Goal: Task Accomplishment & Management: Use online tool/utility

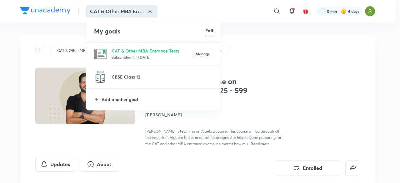
click at [130, 54] on p "Subscription till 8 Feb 2026" at bounding box center [151, 57] width 81 height 6
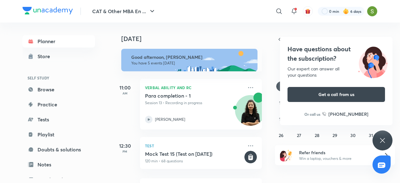
click at [383, 142] on icon at bounding box center [382, 140] width 5 height 5
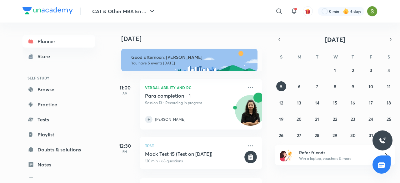
click at [121, 125] on div "11:00 AM" at bounding box center [124, 104] width 25 height 51
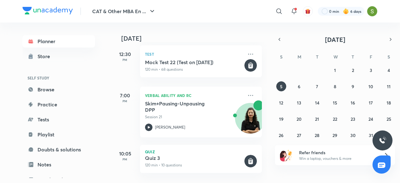
scroll to position [138, 0]
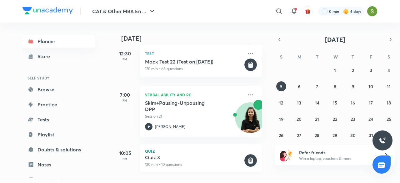
click at [194, 161] on p "120 min • 10 questions" at bounding box center [194, 164] width 98 height 6
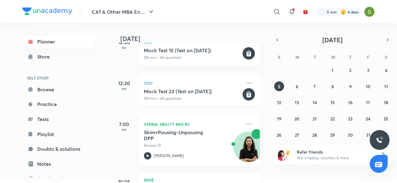
scroll to position [114, 0]
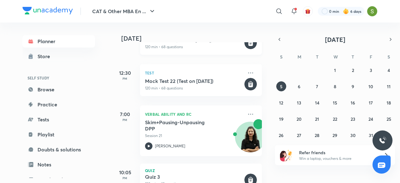
click at [224, 49] on p "120 min • 68 questions" at bounding box center [194, 47] width 98 height 6
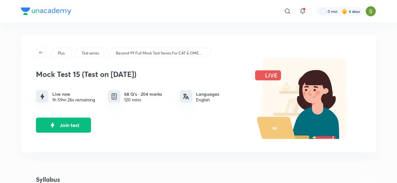
click at [179, 145] on div "Plus Test series Beyond 99 Full Mock Test Series For CAT & OMETs 2025 Mock Test…" at bounding box center [198, 93] width 355 height 117
click at [81, 124] on button "Join test" at bounding box center [63, 124] width 55 height 15
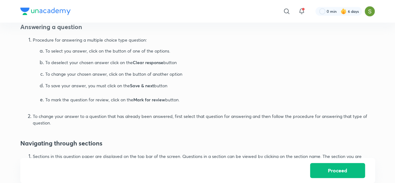
scroll to position [419, 0]
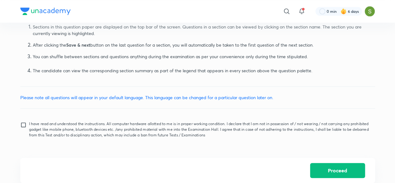
click at [22, 128] on input "I have read and understood the instructions. All computer hardware allotted to …" at bounding box center [24, 129] width 9 height 16
checkbox input "true"
click at [358, 170] on button "Proceed" at bounding box center [337, 169] width 55 height 15
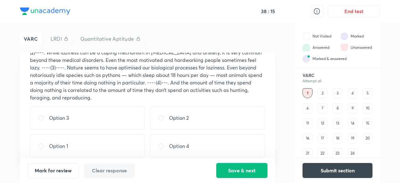
scroll to position [97, 0]
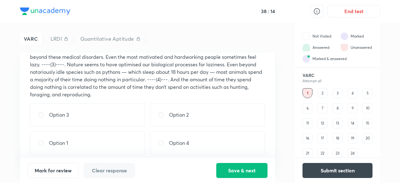
click at [321, 90] on div "2" at bounding box center [322, 93] width 10 height 10
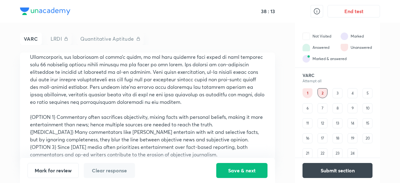
scroll to position [0, 0]
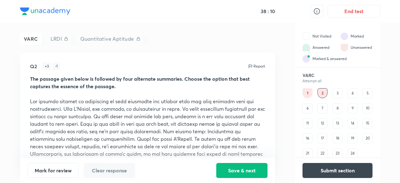
click at [354, 91] on div "4" at bounding box center [352, 93] width 10 height 10
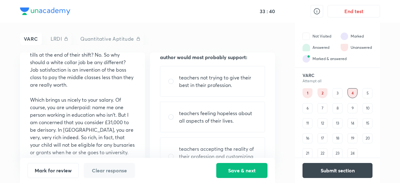
scroll to position [28, 0]
click at [366, 92] on div "5" at bounding box center [367, 93] width 10 height 10
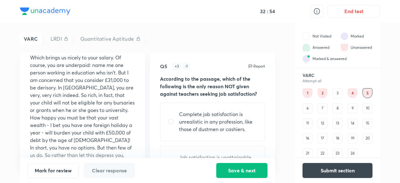
scroll to position [443, 0]
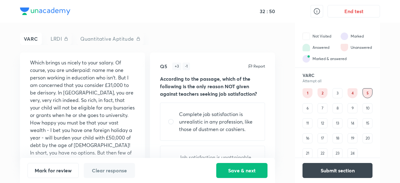
click at [306, 105] on div "6" at bounding box center [307, 108] width 10 height 10
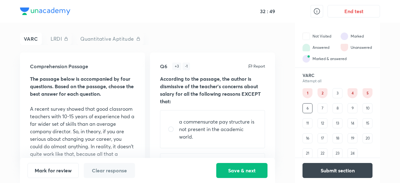
scroll to position [0, 0]
click at [321, 106] on div "7" at bounding box center [322, 108] width 10 height 10
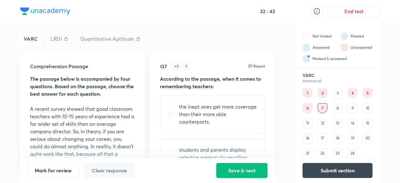
click at [335, 107] on div "8" at bounding box center [337, 108] width 10 height 10
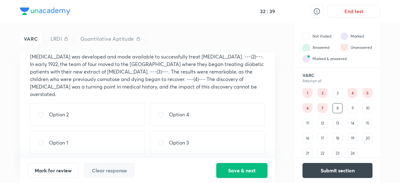
scroll to position [93, 0]
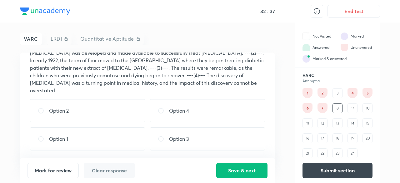
click at [367, 106] on div "10" at bounding box center [367, 108] width 10 height 10
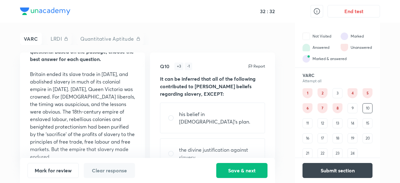
scroll to position [35, 0]
click at [351, 122] on div "14" at bounding box center [352, 123] width 10 height 10
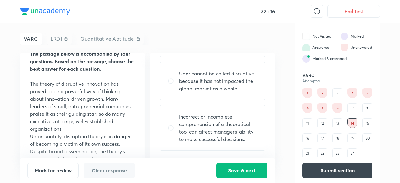
scroll to position [0, 0]
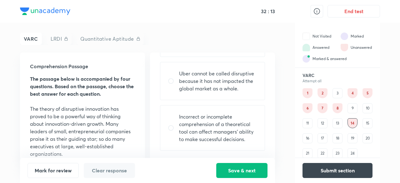
click at [321, 138] on div "17" at bounding box center [322, 138] width 10 height 10
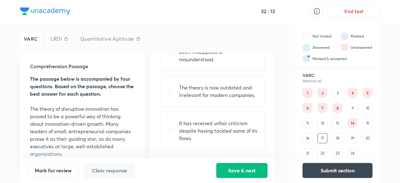
scroll to position [104, 0]
click at [335, 138] on div "18" at bounding box center [337, 138] width 10 height 10
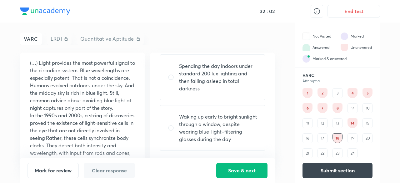
scroll to position [46, 0]
click at [339, 107] on div "8" at bounding box center [337, 108] width 10 height 10
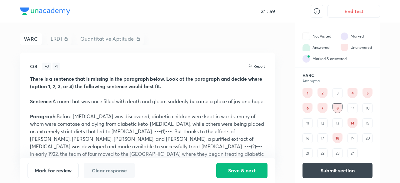
click at [352, 107] on div "9" at bounding box center [352, 108] width 10 height 10
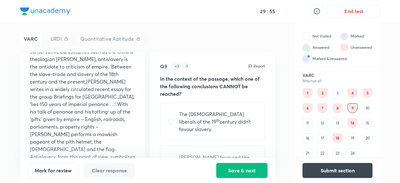
scroll to position [532, 0]
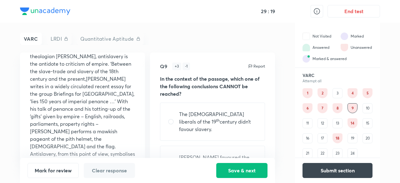
click at [339, 121] on div "13" at bounding box center [337, 123] width 10 height 10
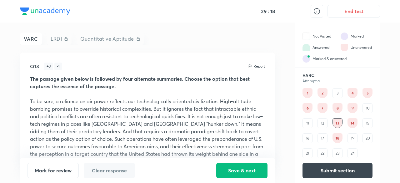
click at [350, 121] on div "14" at bounding box center [352, 123] width 10 height 10
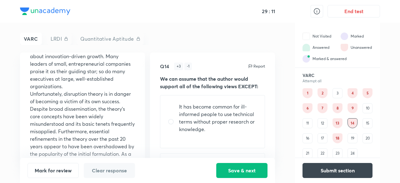
scroll to position [68, 0]
click at [337, 135] on div "18" at bounding box center [337, 138] width 10 height 10
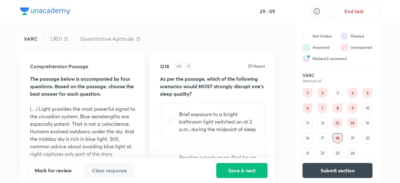
scroll to position [0, 0]
click at [338, 120] on div "13" at bounding box center [337, 123] width 10 height 10
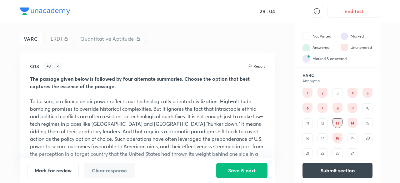
click at [353, 120] on div "14" at bounding box center [352, 123] width 10 height 10
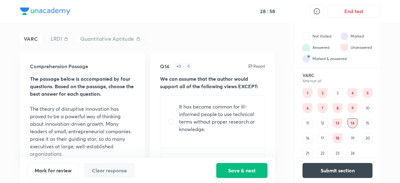
click at [365, 121] on div "15" at bounding box center [367, 123] width 10 height 10
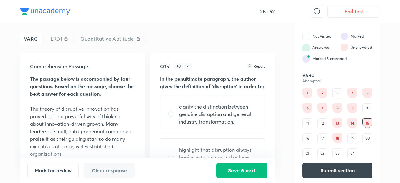
click at [309, 121] on div "11" at bounding box center [307, 123] width 10 height 10
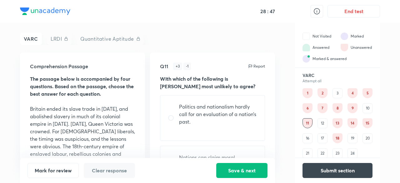
click at [353, 106] on div "9" at bounding box center [352, 108] width 10 height 10
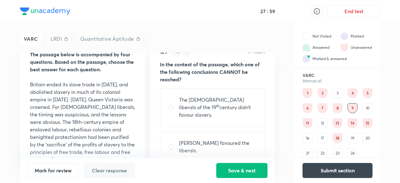
scroll to position [24, 0]
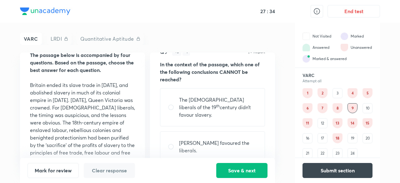
click at [167, 103] on div "The British liberals of the 19 th century didn’t favour slavery." at bounding box center [212, 107] width 105 height 38
radio input "true"
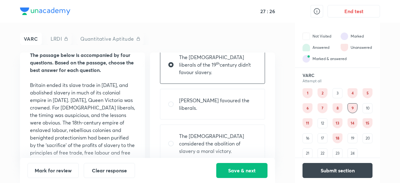
scroll to position [89, 0]
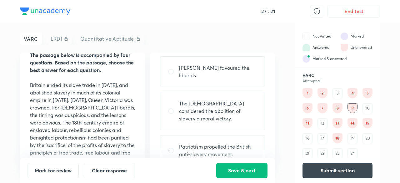
click at [174, 147] on input "radio" at bounding box center [173, 150] width 11 height 6
radio input "true"
radio input "false"
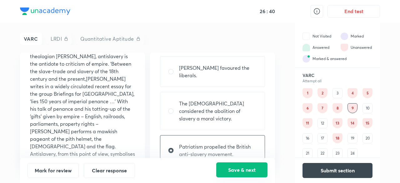
click at [234, 169] on button "Save & next" at bounding box center [241, 169] width 51 height 15
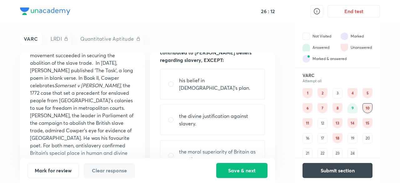
scroll to position [36, 0]
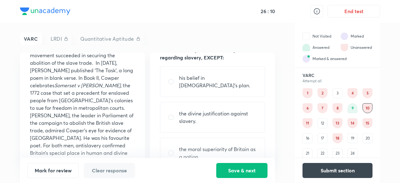
click at [173, 114] on input "radio" at bounding box center [173, 117] width 11 height 6
radio input "true"
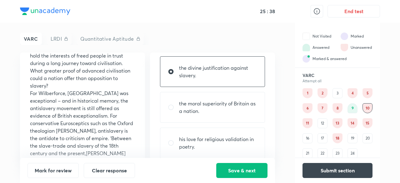
scroll to position [462, 0]
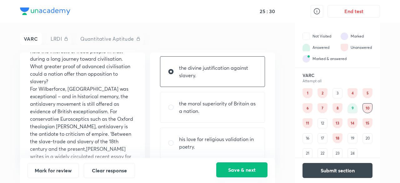
click at [247, 170] on button "Save & next" at bounding box center [241, 169] width 51 height 15
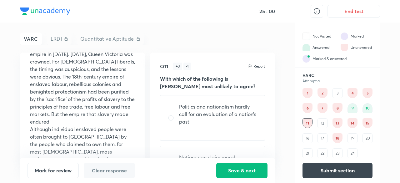
scroll to position [70, 0]
click at [308, 91] on div "1" at bounding box center [307, 93] width 10 height 10
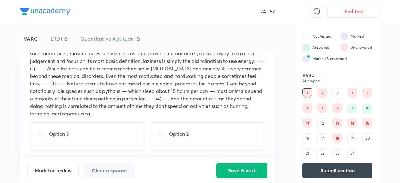
scroll to position [85, 0]
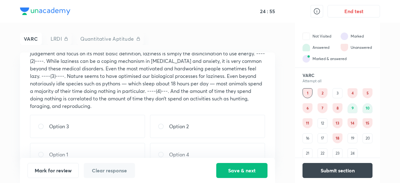
click at [322, 121] on div "12" at bounding box center [322, 123] width 10 height 10
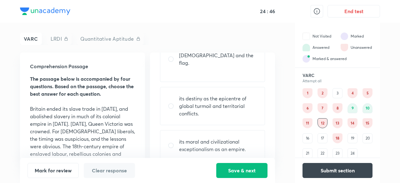
scroll to position [119, 0]
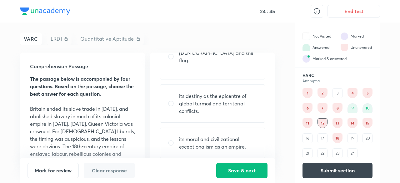
click at [338, 121] on div "13" at bounding box center [337, 123] width 10 height 10
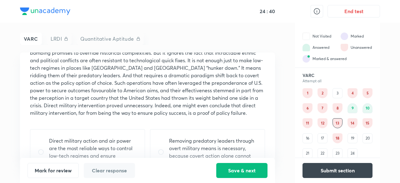
scroll to position [56, 0]
click at [353, 121] on div "14" at bounding box center [352, 123] width 10 height 10
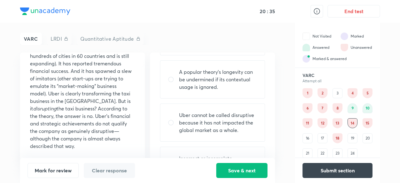
scroll to position [93, 0]
click at [164, 119] on div "Uber cannot be called disruptive because it has not impacted the global market …" at bounding box center [212, 122] width 105 height 38
radio input "true"
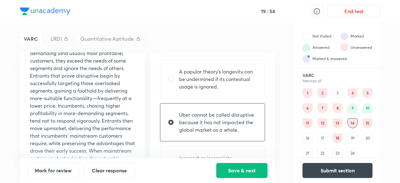
scroll to position [452, 0]
click at [366, 123] on div "15" at bounding box center [367, 123] width 10 height 10
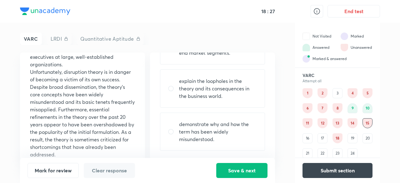
scroll to position [89, 0]
click at [173, 131] on input "radio" at bounding box center [173, 131] width 11 height 6
radio input "true"
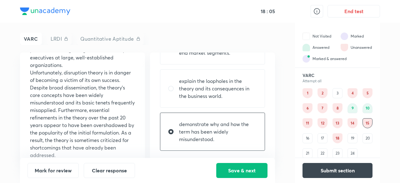
scroll to position [0, 0]
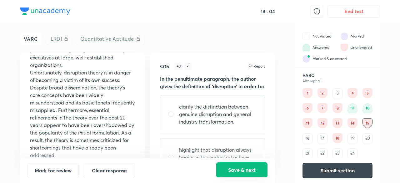
click at [237, 170] on button "Save & next" at bounding box center [241, 169] width 51 height 15
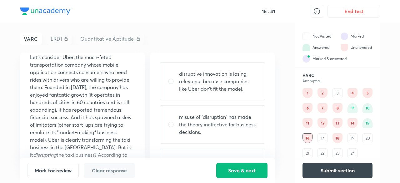
scroll to position [637, 0]
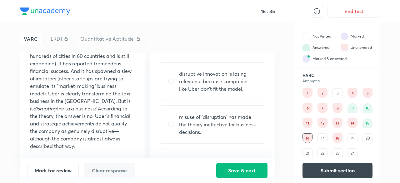
click at [173, 122] on input "radio" at bounding box center [173, 124] width 11 height 6
radio input "true"
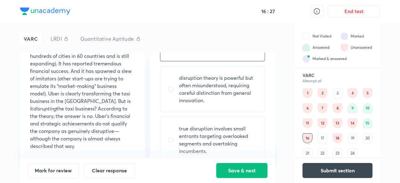
scroll to position [134, 0]
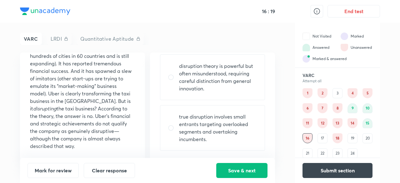
click at [319, 137] on div "17" at bounding box center [322, 138] width 10 height 10
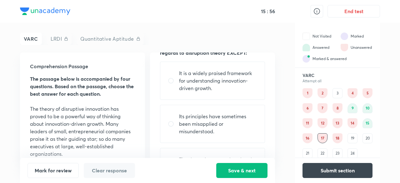
scroll to position [34, 0]
click at [172, 79] on input "radio" at bounding box center [173, 80] width 11 height 6
radio input "true"
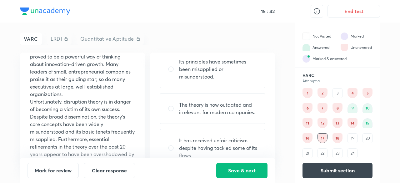
scroll to position [89, 0]
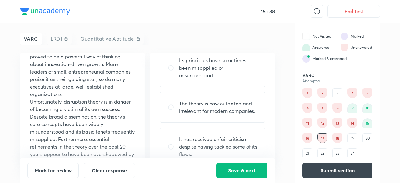
click at [170, 105] on input "radio" at bounding box center [173, 107] width 11 height 6
radio input "true"
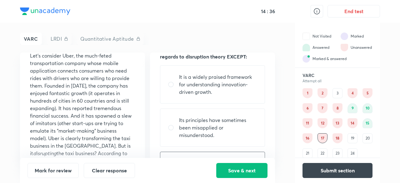
scroll to position [29, 0]
click at [170, 85] on input "radio" at bounding box center [173, 84] width 11 height 6
radio input "true"
radio input "false"
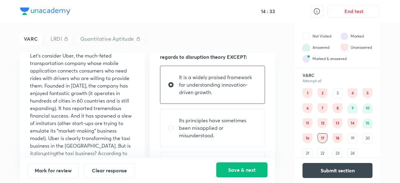
click at [246, 170] on button "Save & next" at bounding box center [241, 169] width 51 height 15
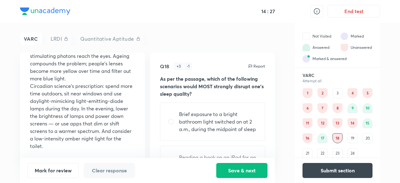
scroll to position [6, 0]
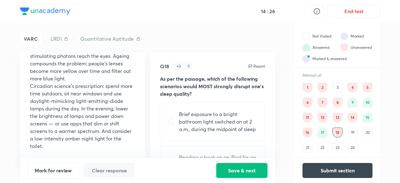
click at [350, 130] on div "19" at bounding box center [352, 132] width 10 height 10
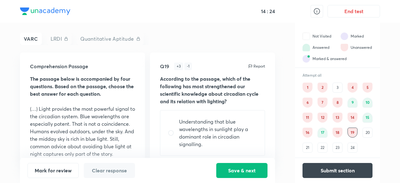
click at [371, 131] on div "20" at bounding box center [367, 132] width 10 height 10
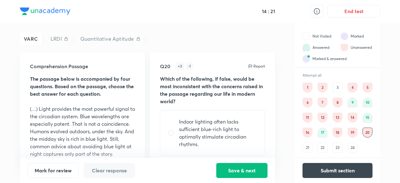
click at [305, 149] on div "21" at bounding box center [307, 147] width 10 height 10
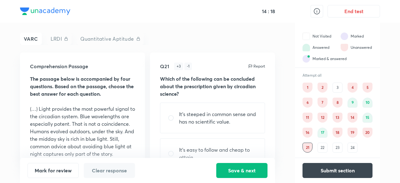
click at [325, 146] on div "22" at bounding box center [322, 147] width 10 height 10
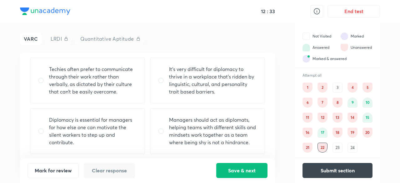
scroll to position [105, 0]
click at [160, 130] on input "radio" at bounding box center [163, 130] width 11 height 6
radio input "true"
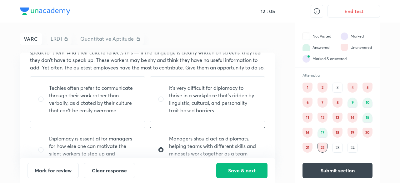
scroll to position [108, 0]
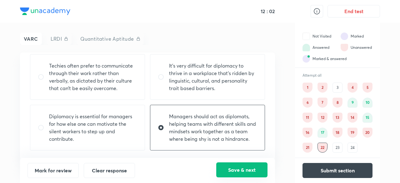
click at [240, 169] on button "Save & next" at bounding box center [241, 169] width 51 height 15
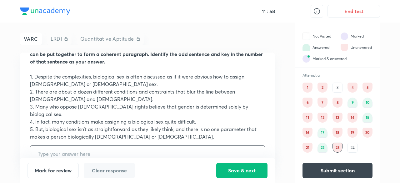
scroll to position [32, 0]
click at [66, 151] on input "text" at bounding box center [147, 153] width 234 height 16
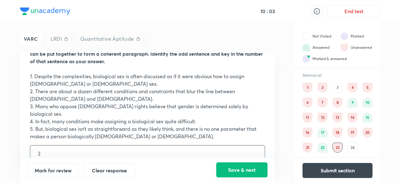
type input "2"
click at [257, 171] on button "Save & next" at bounding box center [241, 169] width 51 height 15
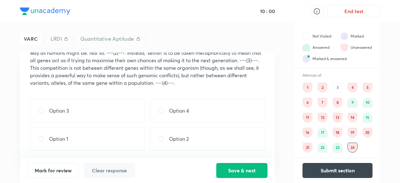
scroll to position [0, 0]
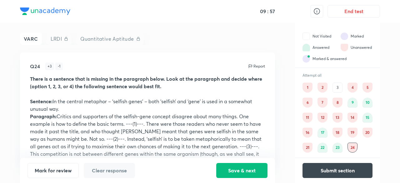
click at [308, 86] on div "1" at bounding box center [307, 87] width 10 height 10
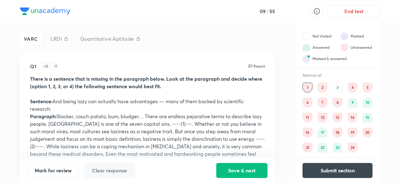
scroll to position [101, 0]
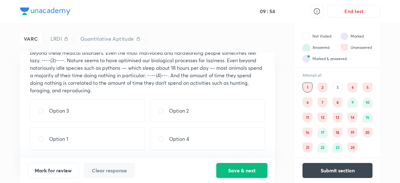
click at [321, 86] on div "2" at bounding box center [322, 87] width 10 height 10
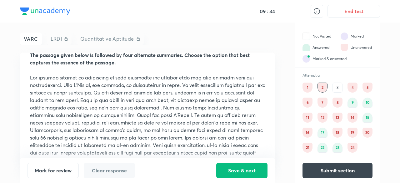
scroll to position [23, 0]
click at [338, 84] on div "3" at bounding box center [337, 87] width 10 height 10
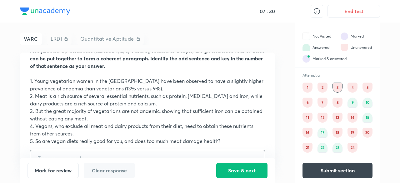
scroll to position [44, 0]
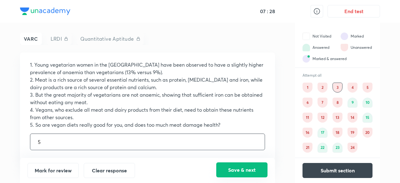
type input "5"
click at [248, 172] on button "Save & next" at bounding box center [241, 169] width 51 height 15
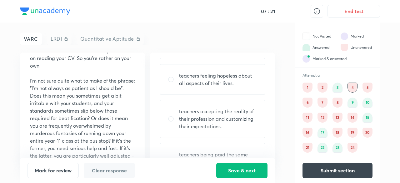
scroll to position [67, 0]
click at [354, 86] on div "4" at bounding box center [352, 87] width 10 height 10
click at [367, 87] on div "5" at bounding box center [367, 87] width 10 height 10
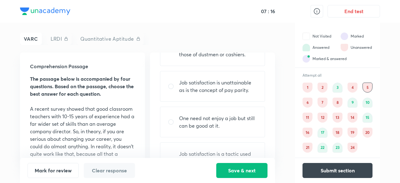
click at [305, 102] on div "6" at bounding box center [307, 102] width 10 height 10
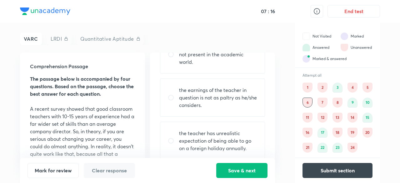
scroll to position [82, 0]
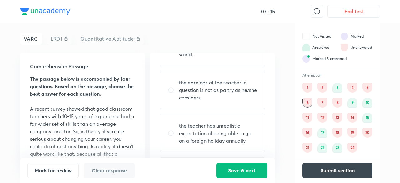
click at [324, 102] on div "7" at bounding box center [322, 102] width 10 height 10
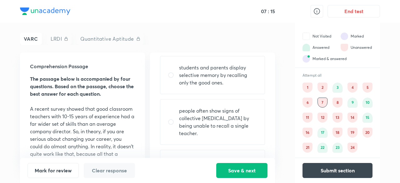
scroll to position [67, 0]
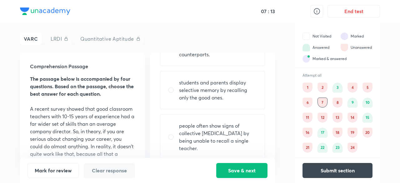
click at [333, 103] on div "8" at bounding box center [337, 102] width 10 height 10
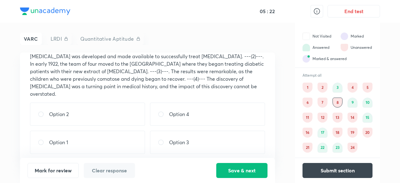
scroll to position [93, 0]
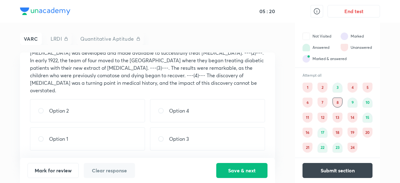
click at [160, 110] on input "radio" at bounding box center [163, 110] width 11 height 6
radio input "true"
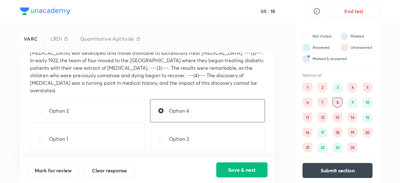
click at [251, 169] on button "Save & next" at bounding box center [241, 169] width 51 height 15
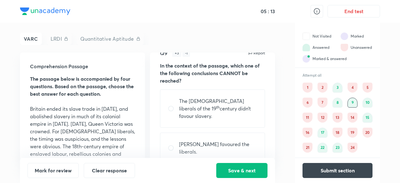
scroll to position [1, 0]
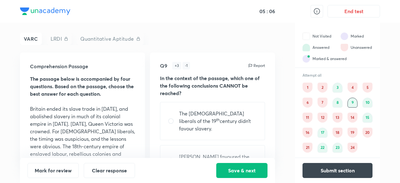
click at [367, 115] on div "15" at bounding box center [367, 117] width 10 height 10
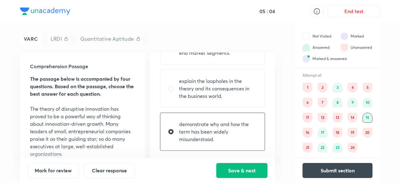
scroll to position [0, 0]
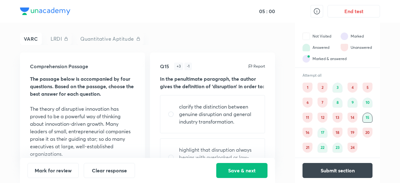
click at [352, 115] on div "14" at bounding box center [352, 117] width 10 height 10
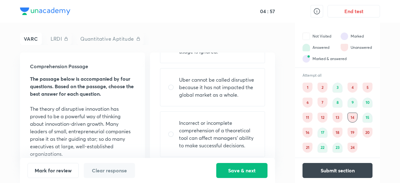
scroll to position [134, 0]
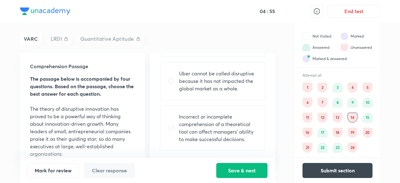
click at [320, 131] on div "17" at bounding box center [322, 132] width 10 height 10
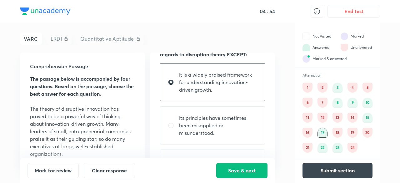
scroll to position [0, 0]
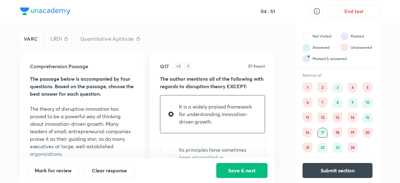
click at [304, 132] on div "16" at bounding box center [307, 132] width 10 height 10
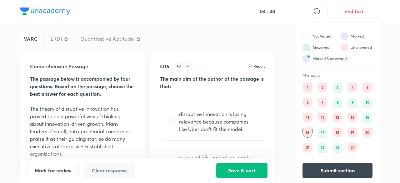
click at [338, 130] on div "18" at bounding box center [337, 132] width 10 height 10
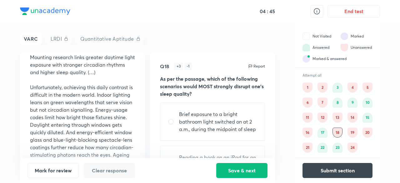
scroll to position [532, 0]
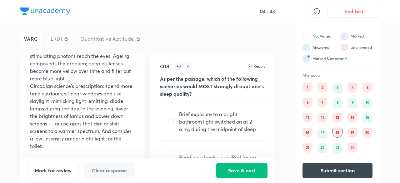
click at [353, 148] on div "24" at bounding box center [352, 147] width 10 height 10
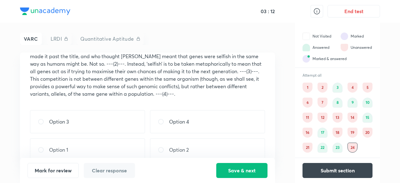
scroll to position [86, 0]
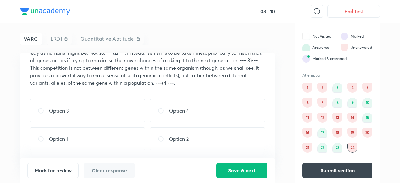
click at [162, 136] on input "radio" at bounding box center [163, 139] width 11 height 6
radio input "true"
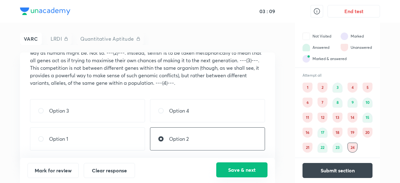
click at [236, 168] on button "Save & next" at bounding box center [241, 169] width 51 height 15
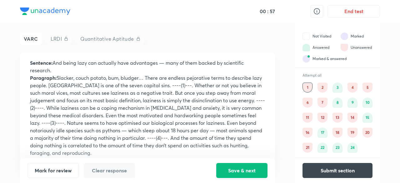
scroll to position [101, 0]
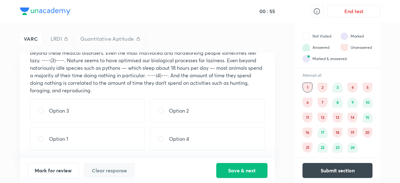
click at [161, 110] on input "radio" at bounding box center [163, 110] width 11 height 6
radio input "true"
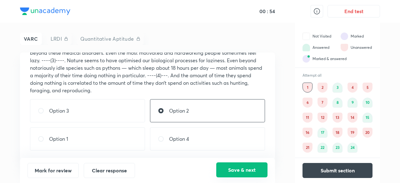
click at [233, 168] on button "Save & next" at bounding box center [241, 169] width 51 height 15
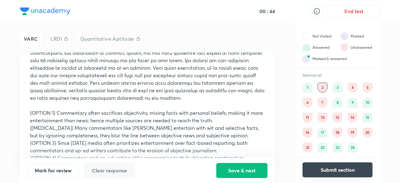
click at [330, 169] on button "Submit section" at bounding box center [337, 169] width 70 height 15
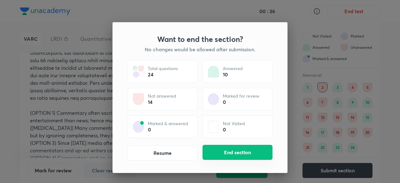
click at [234, 150] on button "End section" at bounding box center [237, 152] width 70 height 15
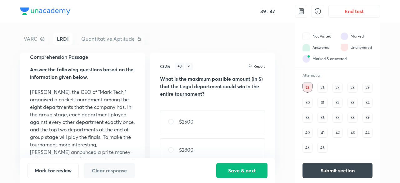
scroll to position [7, 0]
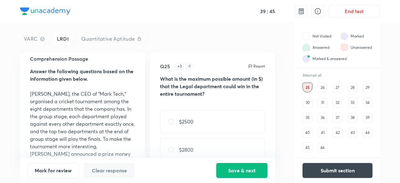
click at [308, 102] on div "30" at bounding box center [307, 102] width 10 height 10
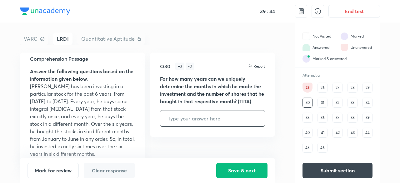
scroll to position [0, 0]
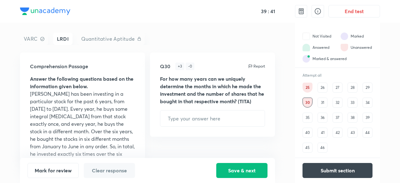
click at [307, 87] on div "25" at bounding box center [307, 87] width 10 height 10
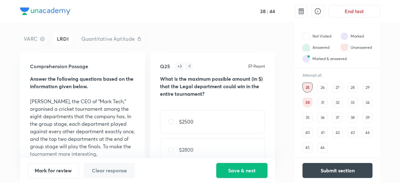
click at [310, 101] on div "30" at bounding box center [307, 102] width 10 height 10
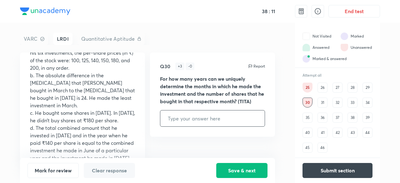
scroll to position [160, 0]
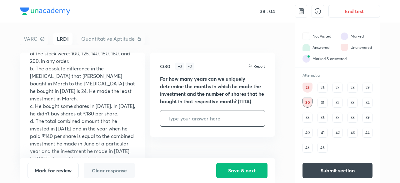
click at [308, 118] on div "35" at bounding box center [307, 117] width 10 height 10
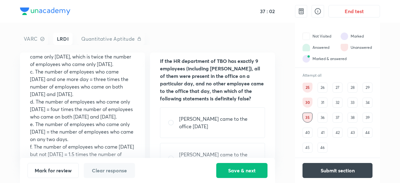
scroll to position [18, 0]
click at [195, 113] on div "Vedika came to the office on Wednesday" at bounding box center [212, 122] width 105 height 31
radio input "true"
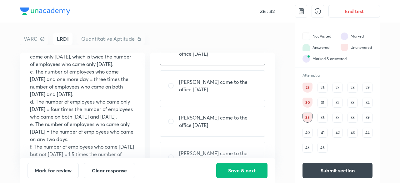
scroll to position [112, 0]
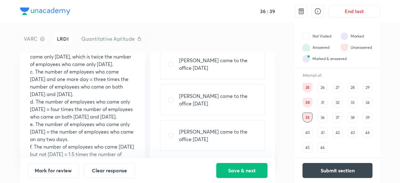
click at [308, 130] on div "40" at bounding box center [307, 132] width 10 height 10
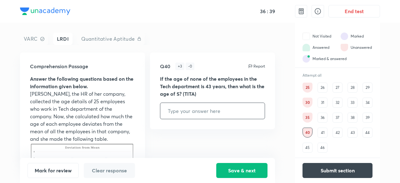
scroll to position [0, 0]
click at [368, 117] on div "39" at bounding box center [367, 117] width 10 height 10
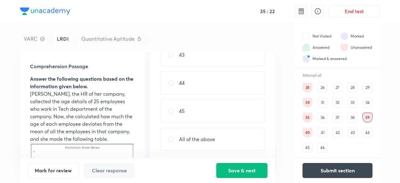
click at [352, 131] on div "43" at bounding box center [352, 132] width 10 height 10
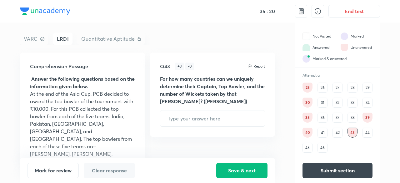
click at [367, 133] on div "44" at bounding box center [367, 132] width 10 height 10
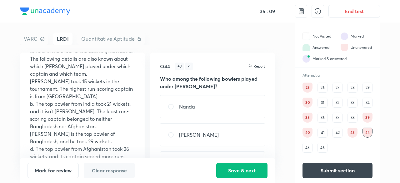
scroll to position [210, 0]
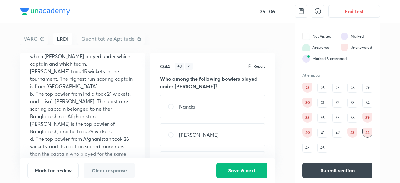
click at [366, 116] on div "39" at bounding box center [367, 117] width 10 height 10
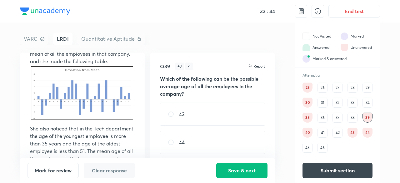
scroll to position [77, 0]
click at [61, 85] on img at bounding box center [82, 95] width 105 height 58
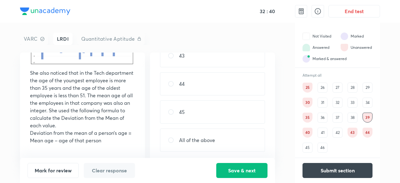
scroll to position [59, 0]
click at [171, 136] on input "radio" at bounding box center [173, 139] width 11 height 6
radio input "true"
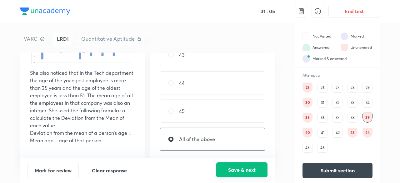
click at [256, 167] on button "Save & next" at bounding box center [241, 169] width 51 height 15
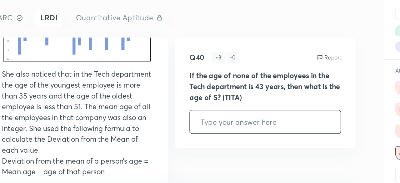
scroll to position [128, 0]
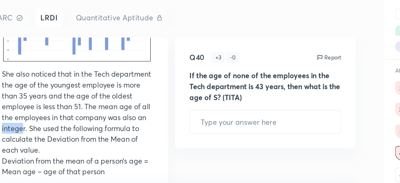
drag, startPoint x: 80, startPoint y: 113, endPoint x: 95, endPoint y: 111, distance: 15.5
click at [95, 111] on p "She also noticed that in the Tech department the age of the youngest employee i…" at bounding box center [82, 104] width 105 height 60
click at [128, 85] on p "She also noticed that in the Tech department the age of the youngest employee i…" at bounding box center [82, 104] width 105 height 60
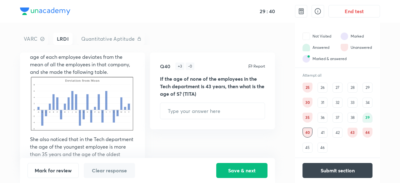
scroll to position [67, 0]
click at [321, 130] on div "41" at bounding box center [322, 132] width 10 height 10
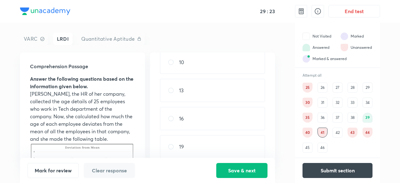
scroll to position [0, 0]
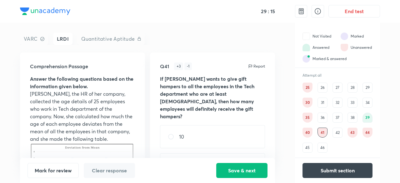
click at [308, 87] on div "25" at bounding box center [307, 87] width 10 height 10
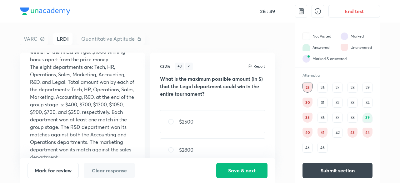
scroll to position [67, 0]
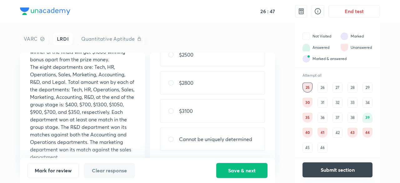
click at [327, 170] on button "Submit section" at bounding box center [337, 169] width 70 height 15
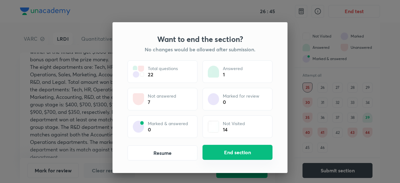
click at [234, 153] on button "End section" at bounding box center [237, 152] width 70 height 15
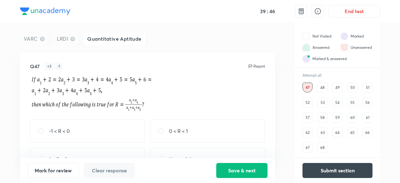
click at [318, 85] on div "48" at bounding box center [322, 87] width 10 height 10
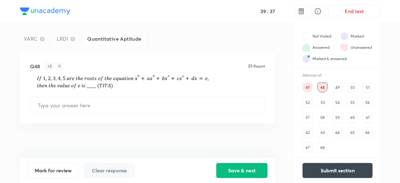
click at [337, 87] on div "49" at bounding box center [337, 87] width 10 height 10
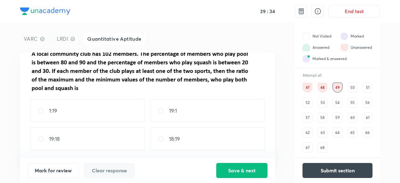
scroll to position [0, 0]
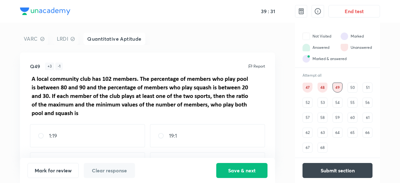
click at [351, 87] on div "50" at bounding box center [352, 87] width 10 height 10
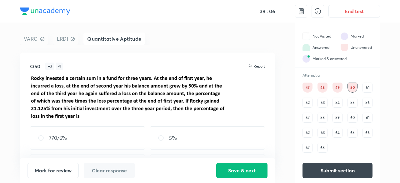
click at [370, 86] on div "51" at bounding box center [367, 87] width 10 height 10
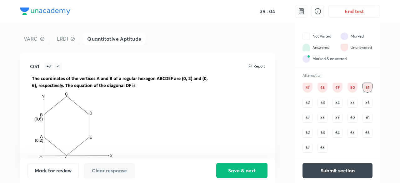
click at [307, 100] on div "52" at bounding box center [307, 102] width 10 height 10
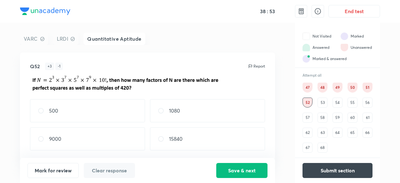
click at [321, 101] on div "53" at bounding box center [322, 102] width 10 height 10
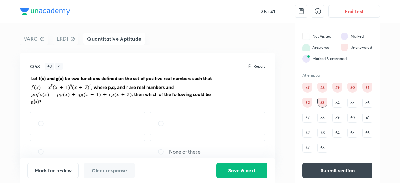
click at [338, 101] on div "54" at bounding box center [337, 102] width 10 height 10
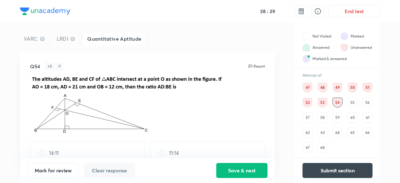
click at [350, 104] on div "55" at bounding box center [352, 102] width 10 height 10
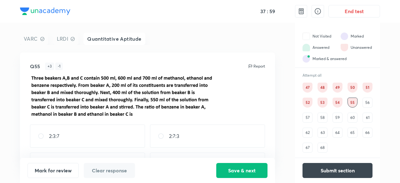
click at [369, 102] on div "56" at bounding box center [367, 102] width 10 height 10
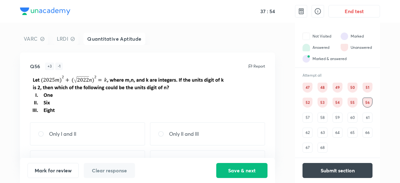
click at [306, 115] on div "57" at bounding box center [307, 117] width 10 height 10
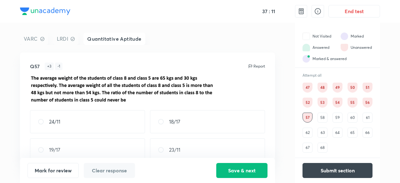
click at [321, 120] on div "58" at bounding box center [322, 117] width 10 height 10
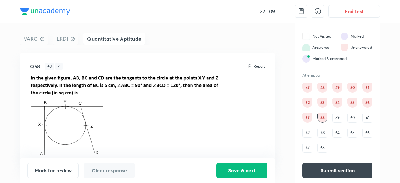
click at [336, 116] on div "59" at bounding box center [337, 117] width 10 height 10
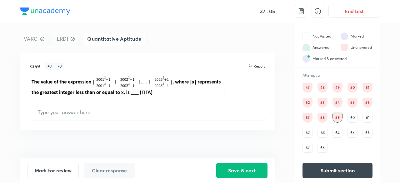
click at [356, 116] on div "60" at bounding box center [352, 117] width 10 height 10
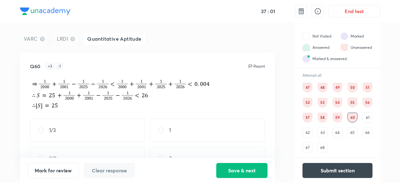
click at [371, 118] on div "61" at bounding box center [367, 117] width 10 height 10
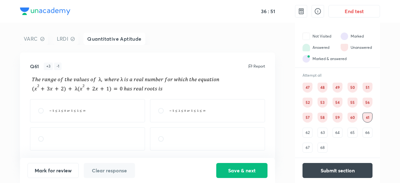
click at [305, 133] on div "62" at bounding box center [307, 132] width 10 height 10
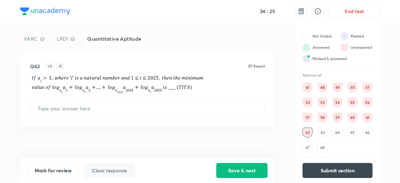
click at [320, 134] on div "63" at bounding box center [322, 132] width 10 height 10
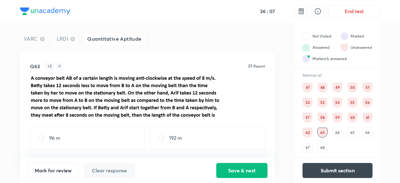
click at [336, 131] on div "64" at bounding box center [337, 132] width 10 height 10
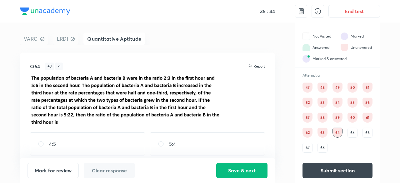
click at [353, 133] on div "65" at bounding box center [352, 132] width 10 height 10
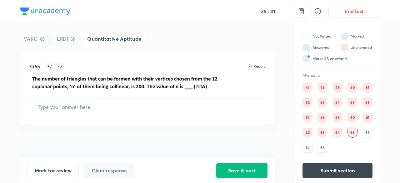
click at [366, 132] on div "66" at bounding box center [367, 132] width 10 height 10
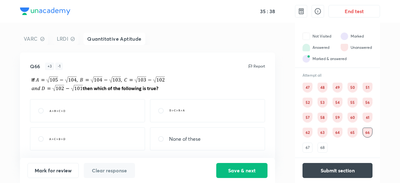
click at [308, 147] on div "67" at bounding box center [307, 147] width 10 height 10
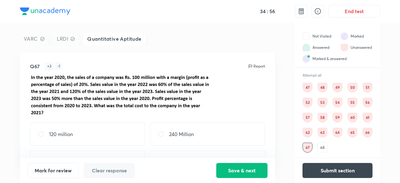
click at [323, 145] on div "68" at bounding box center [322, 147] width 10 height 10
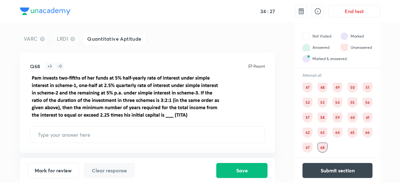
click at [307, 87] on div "47" at bounding box center [307, 87] width 10 height 10
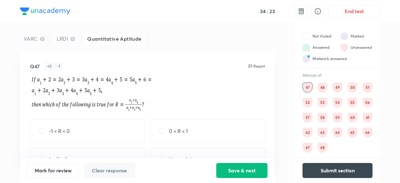
click at [323, 86] on div "48" at bounding box center [322, 87] width 10 height 10
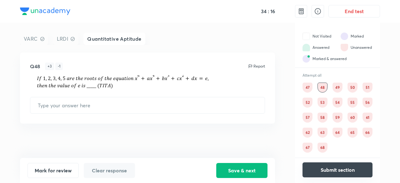
click at [339, 166] on button "Submit section" at bounding box center [337, 169] width 70 height 15
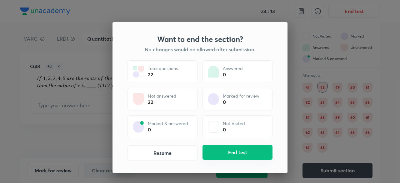
click at [244, 149] on button "End test" at bounding box center [237, 152] width 70 height 15
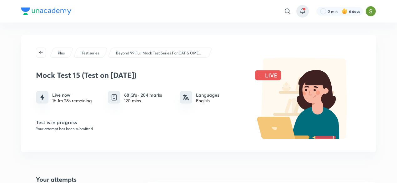
click at [304, 15] on icon at bounding box center [302, 10] width 7 height 7
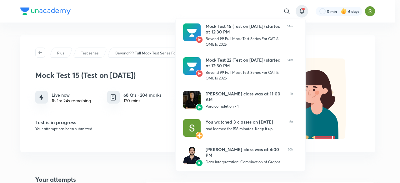
click at [156, 127] on div at bounding box center [200, 91] width 400 height 183
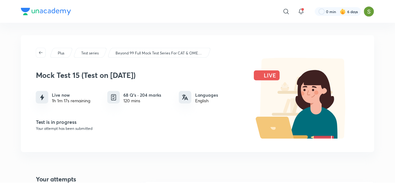
scroll to position [398, 0]
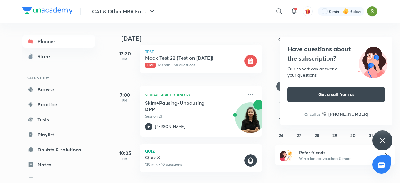
click at [381, 135] on div "Have questions about the subscription? Our expert can answer all your questions…" at bounding box center [382, 140] width 20 height 20
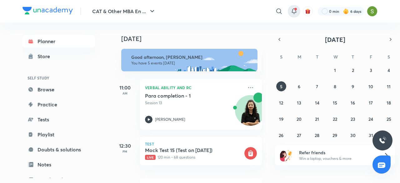
click at [293, 7] on icon at bounding box center [293, 10] width 7 height 7
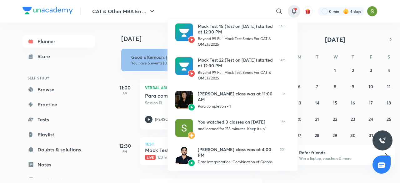
click at [112, 99] on div at bounding box center [200, 91] width 400 height 183
